Goal: Download file/media

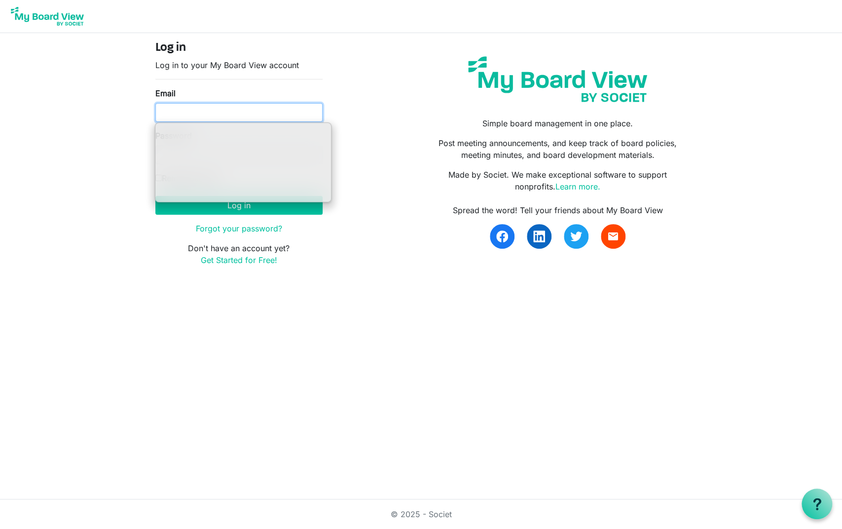
type input "scott@sandboxstudios.org"
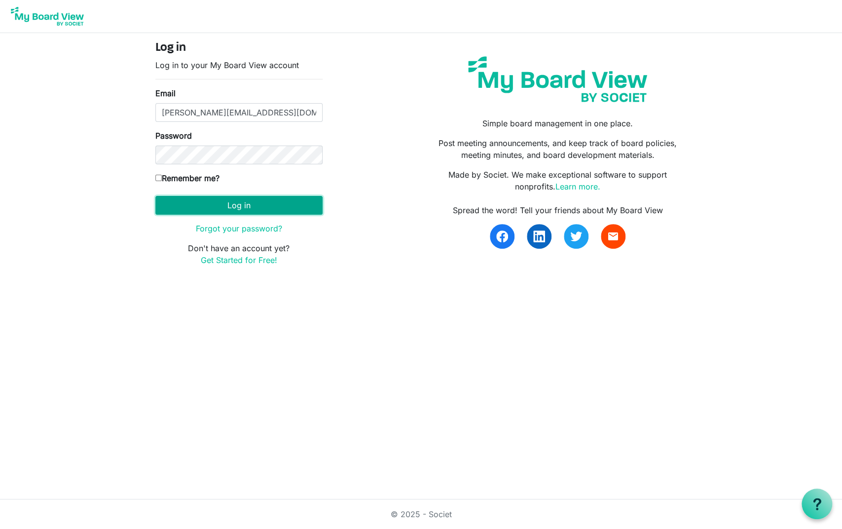
click at [233, 211] on button "Log in" at bounding box center [238, 205] width 167 height 19
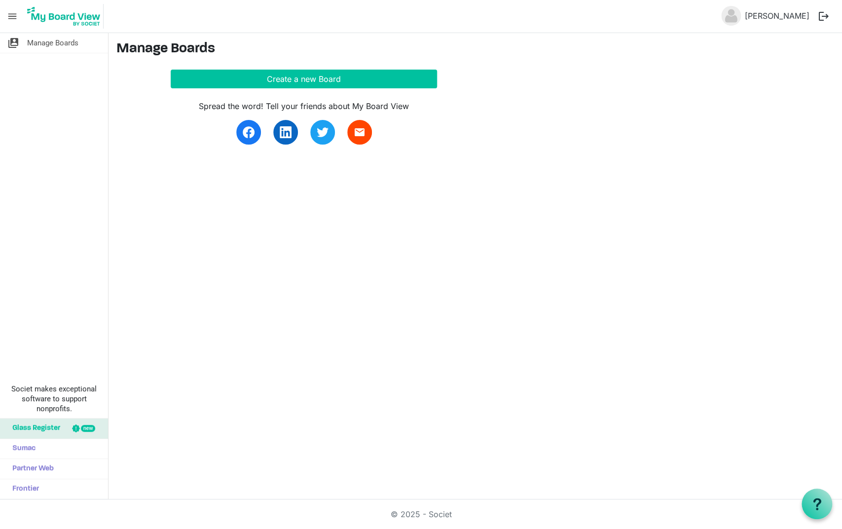
click at [59, 25] on img at bounding box center [63, 16] width 79 height 25
click at [56, 46] on span "Manage Boards" at bounding box center [52, 43] width 51 height 20
click at [15, 15] on span "menu" at bounding box center [12, 16] width 19 height 19
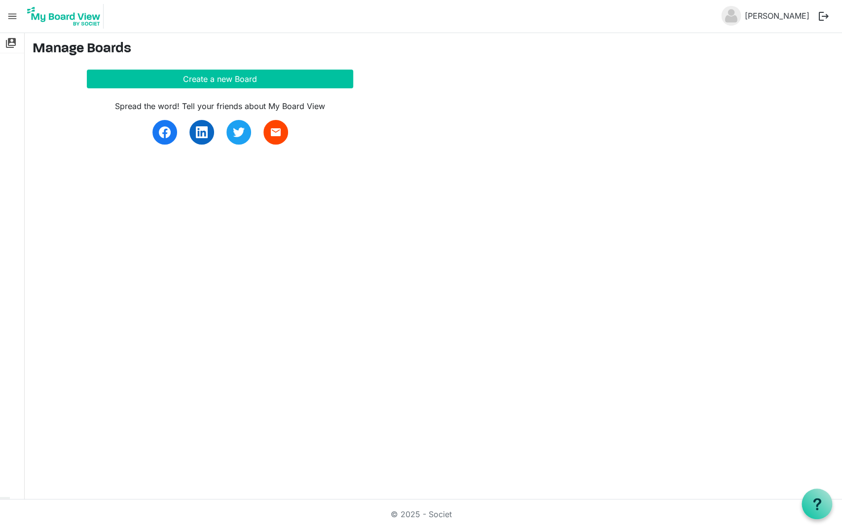
click at [15, 15] on span "menu" at bounding box center [12, 16] width 19 height 19
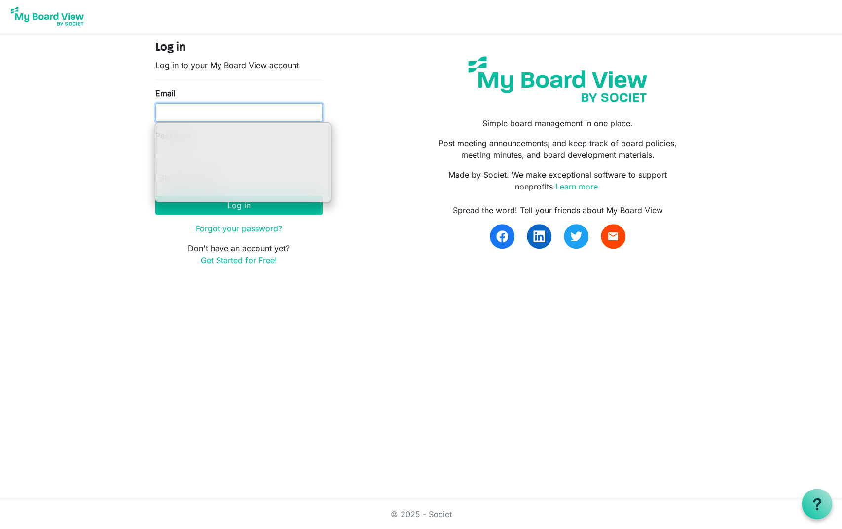
type input "ssayre@habitatcorning.org"
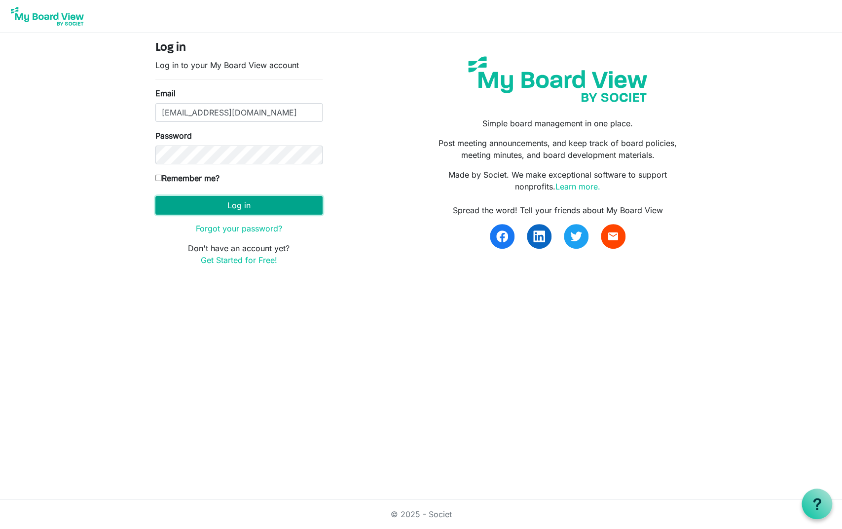
click at [298, 204] on button "Log in" at bounding box center [238, 205] width 167 height 19
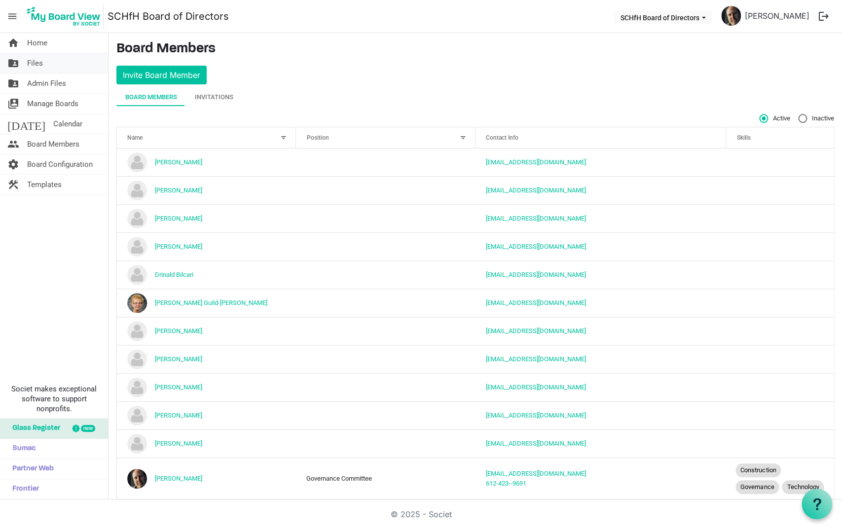
click at [31, 59] on span "Files" at bounding box center [35, 63] width 16 height 20
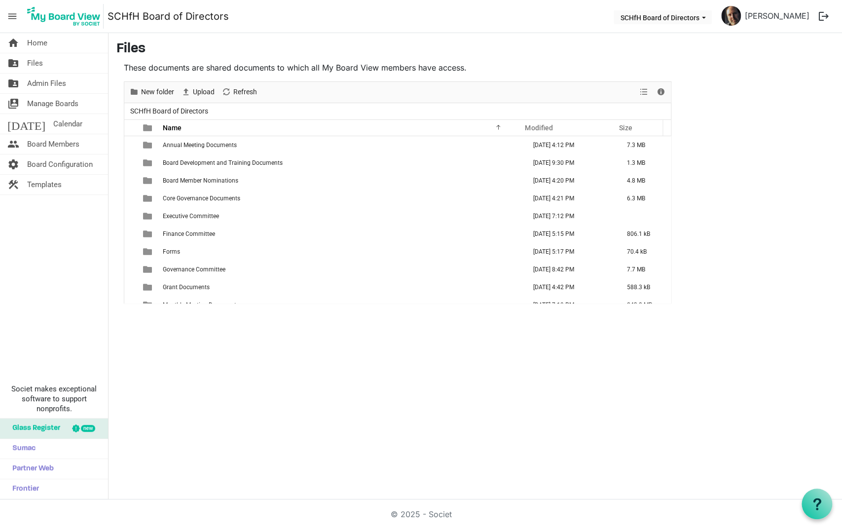
scroll to position [29, 0]
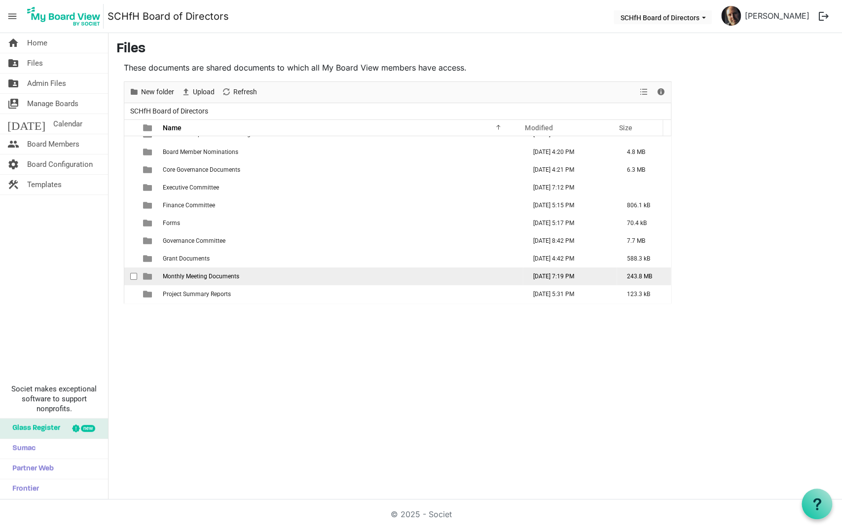
click at [218, 277] on span "Monthly Meeting Documents" at bounding box center [201, 276] width 76 height 7
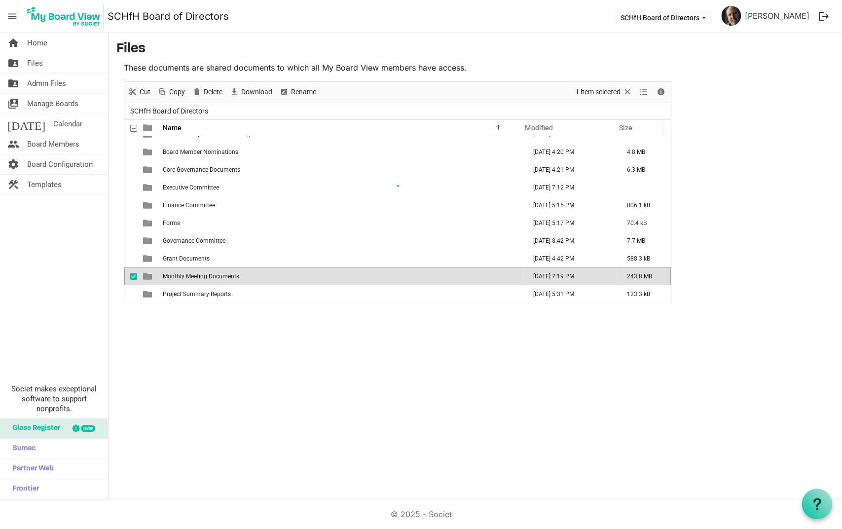
scroll to position [0, 0]
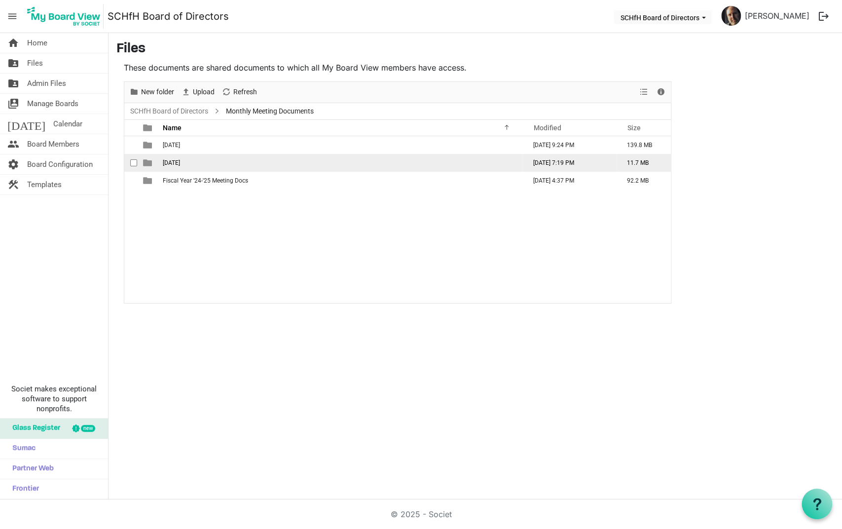
click at [176, 164] on span "[DATE]" at bounding box center [171, 162] width 17 height 7
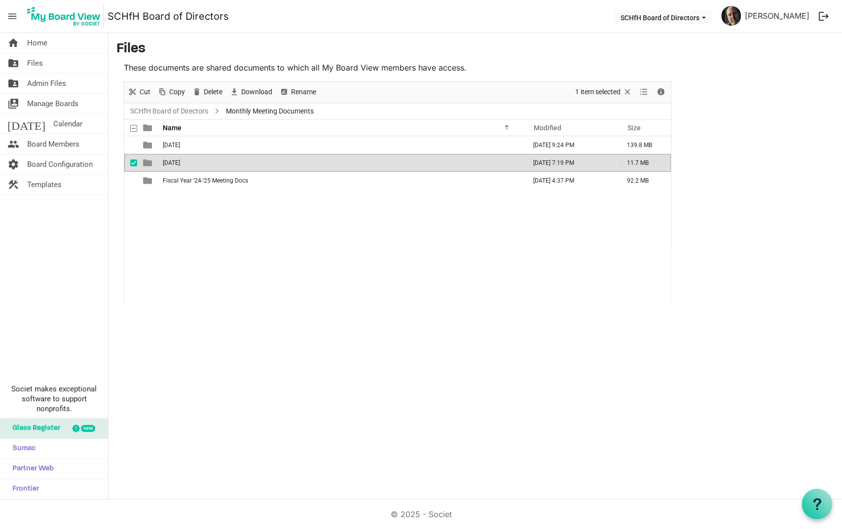
click at [176, 164] on span "[DATE]" at bounding box center [171, 162] width 17 height 7
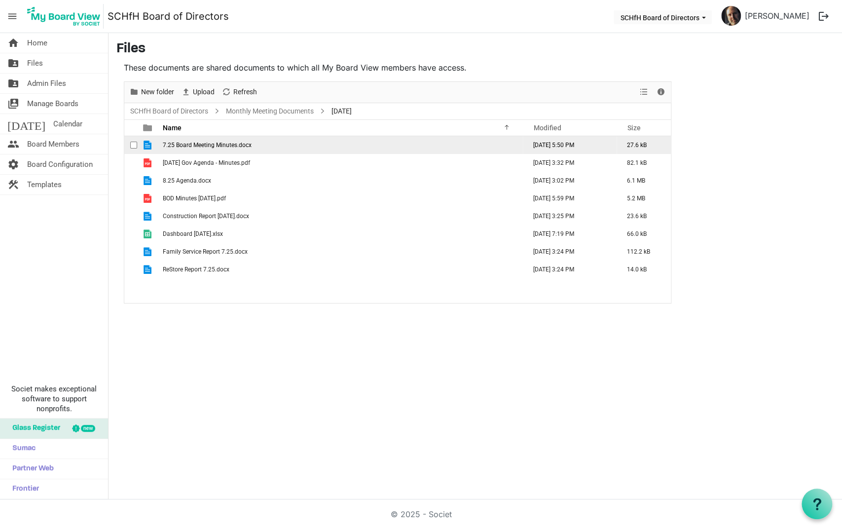
click at [232, 145] on span "7.25 Board Meeting Minutes.docx" at bounding box center [207, 145] width 89 height 7
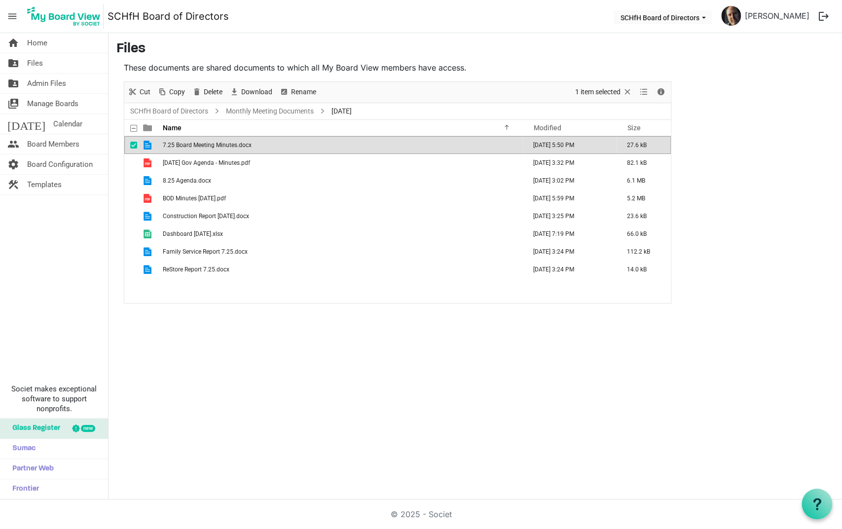
click at [232, 145] on span "7.25 Board Meeting Minutes.docx" at bounding box center [207, 145] width 89 height 7
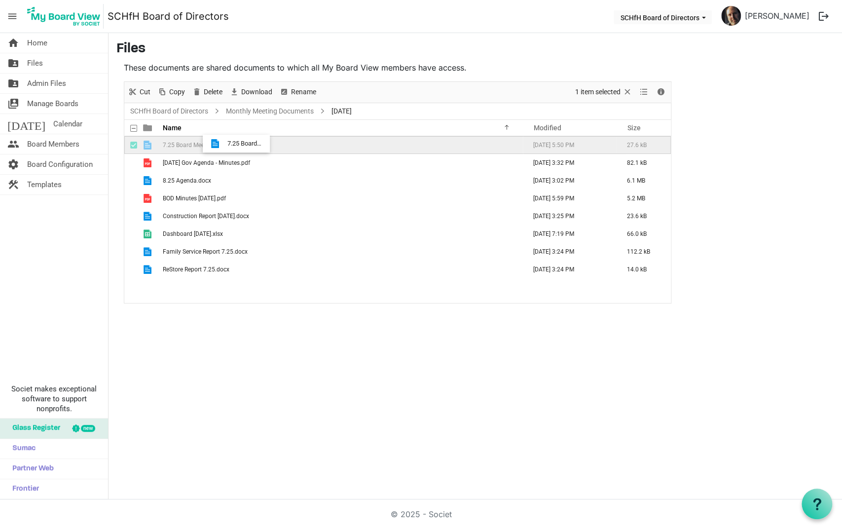
drag, startPoint x: 254, startPoint y: 144, endPoint x: 282, endPoint y: 144, distance: 28.1
click at [278, 144] on td "7.25 Board Meeting Minutes.docx" at bounding box center [341, 145] width 363 height 18
click at [171, 144] on span "7.25 Board Meeting Minutes.docx" at bounding box center [207, 145] width 89 height 7
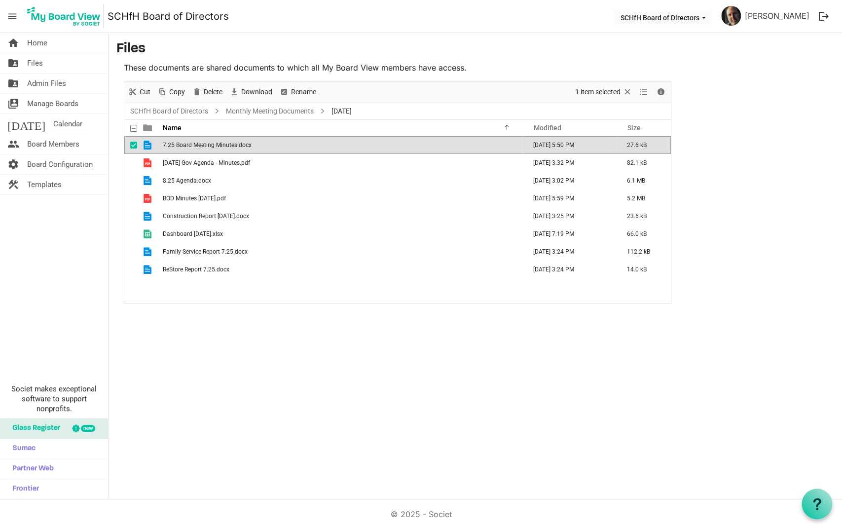
click at [162, 145] on td "7.25 Board Meeting Minutes.docx" at bounding box center [341, 145] width 363 height 18
